Goal: Information Seeking & Learning: Learn about a topic

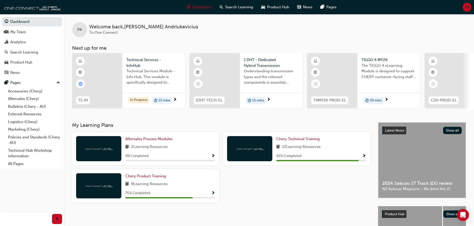
click at [465, 9] on span "PA" at bounding box center [467, 7] width 5 height 6
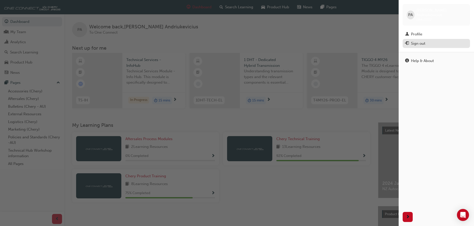
click at [429, 40] on div "Sign out" at bounding box center [436, 43] width 62 height 6
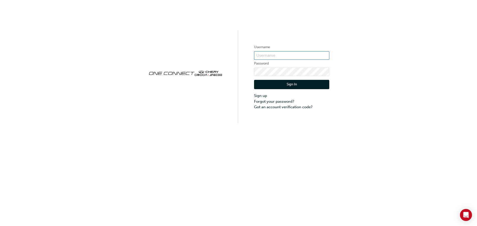
type input "CHAU1202"
click at [287, 82] on button "Sign In" at bounding box center [291, 85] width 75 height 10
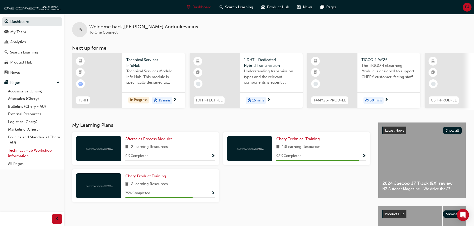
click at [26, 149] on link "Technical Hub Workshop information" at bounding box center [34, 153] width 56 height 13
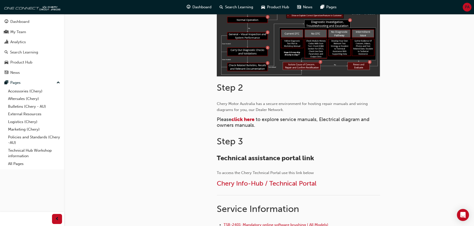
scroll to position [176, 0]
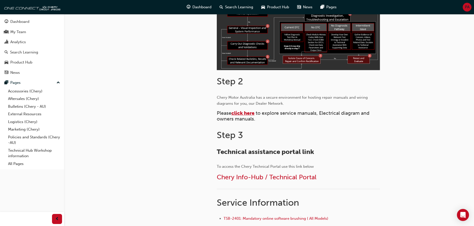
click at [254, 112] on span "click here" at bounding box center [242, 113] width 23 height 6
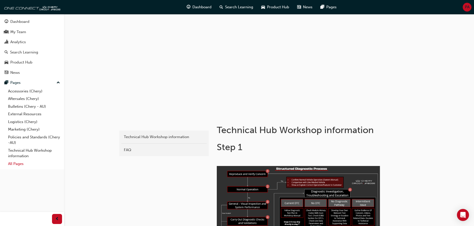
click at [18, 164] on link "All Pages" at bounding box center [34, 164] width 56 height 8
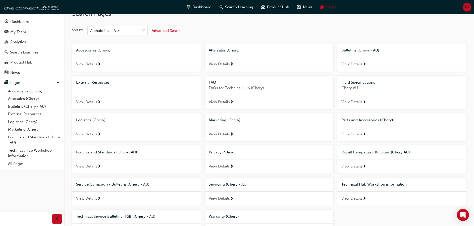
scroll to position [7, 0]
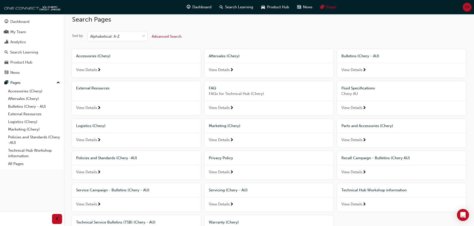
click at [90, 108] on span "View Details" at bounding box center [86, 108] width 21 height 6
